Goal: Task Accomplishment & Management: Use online tool/utility

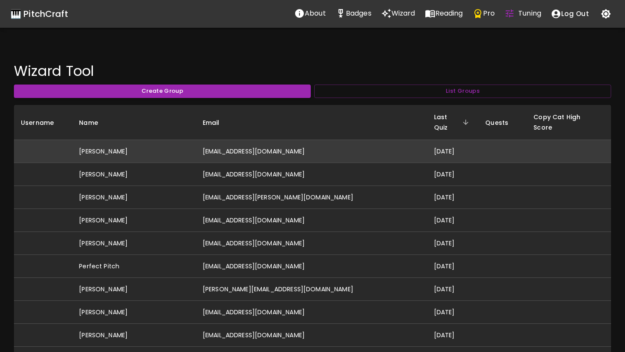
click at [151, 143] on td "[PERSON_NAME]" at bounding box center [134, 151] width 124 height 23
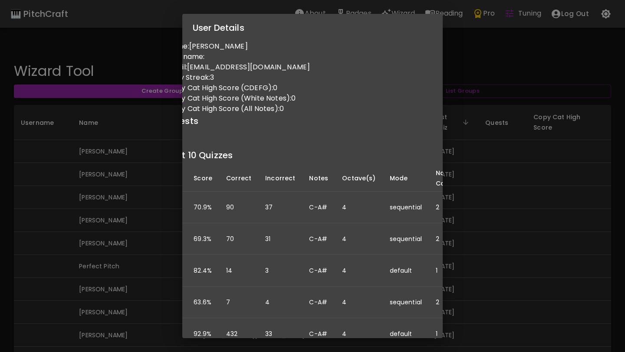
scroll to position [0, 0]
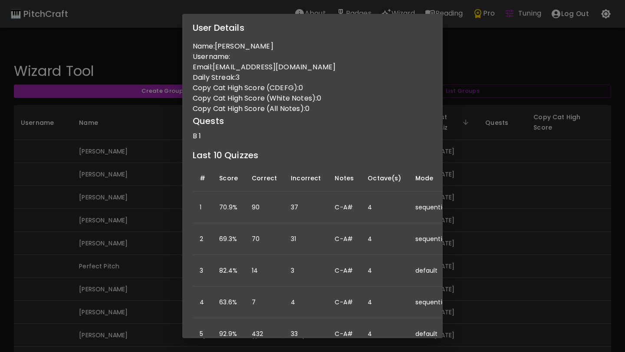
click at [110, 195] on div "User Details Name: Skyler Barron Username: Email: skylermayb@gmail.com Daily St…" at bounding box center [312, 176] width 625 height 352
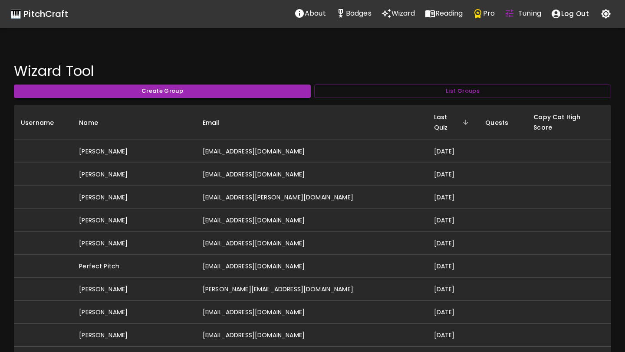
scroll to position [0, 0]
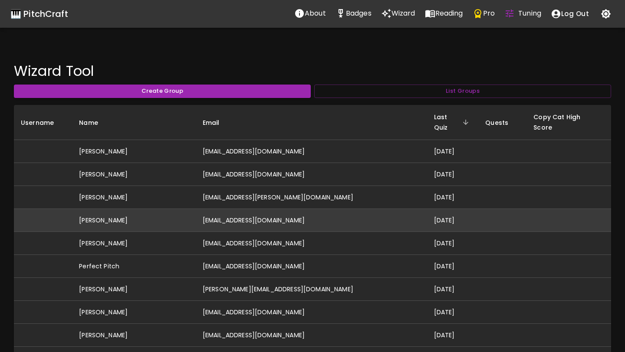
click at [196, 209] on td "[PERSON_NAME]" at bounding box center [134, 220] width 124 height 23
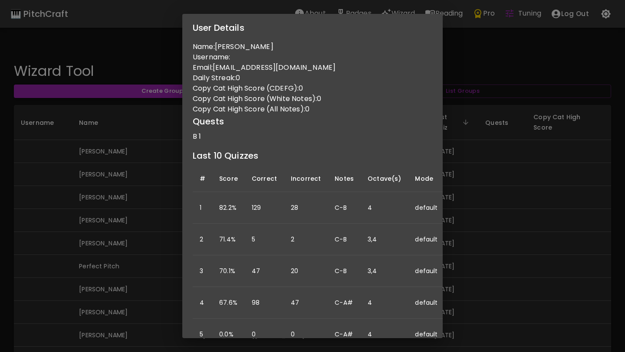
click at [160, 223] on div "User Details Name: Jeff Burton Username: Email: jef.jef@gmail.com Daily Streak:…" at bounding box center [312, 176] width 625 height 352
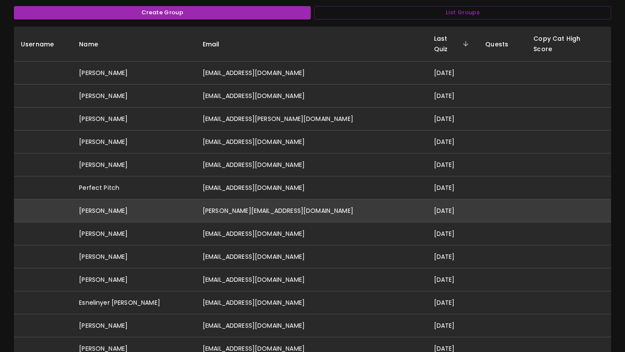
scroll to position [79, 0]
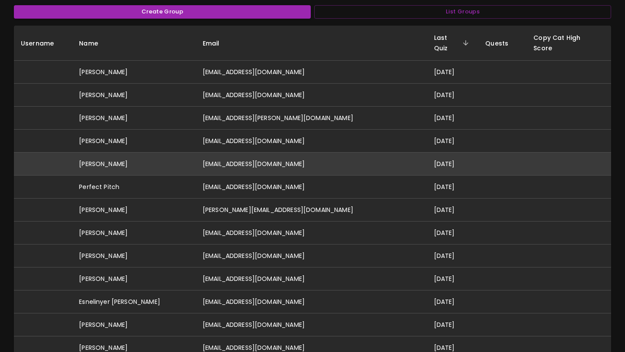
click at [162, 160] on td "[PERSON_NAME]" at bounding box center [134, 164] width 124 height 23
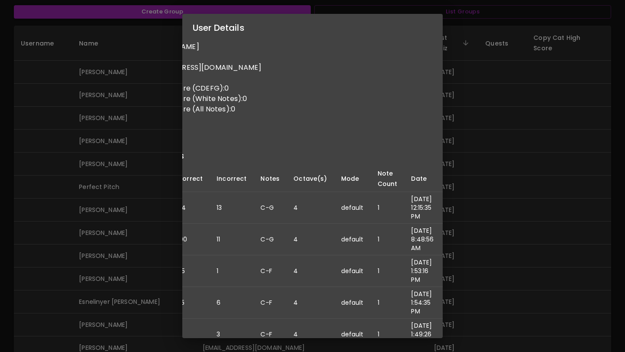
scroll to position [0, 0]
